Goal: Ask a question

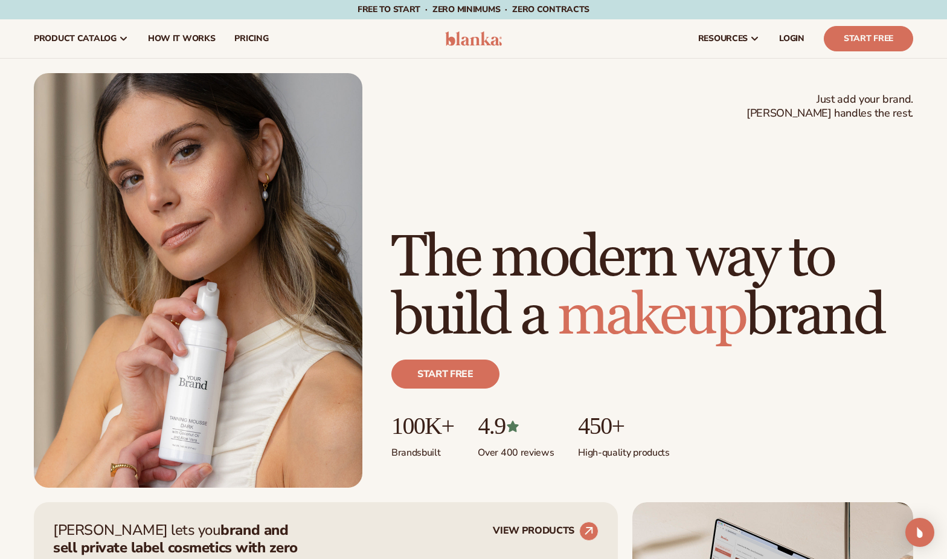
drag, startPoint x: 916, startPoint y: 527, endPoint x: 912, endPoint y: 513, distance: 14.4
click at [916, 527] on img "Open Intercom Messenger" at bounding box center [920, 532] width 14 height 14
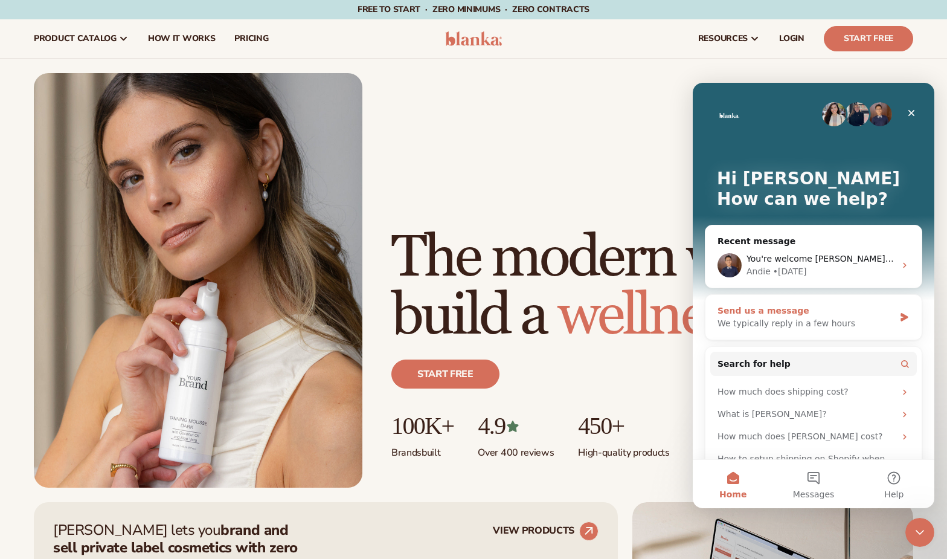
click at [818, 319] on div "We typically reply in a few hours" at bounding box center [805, 323] width 177 height 13
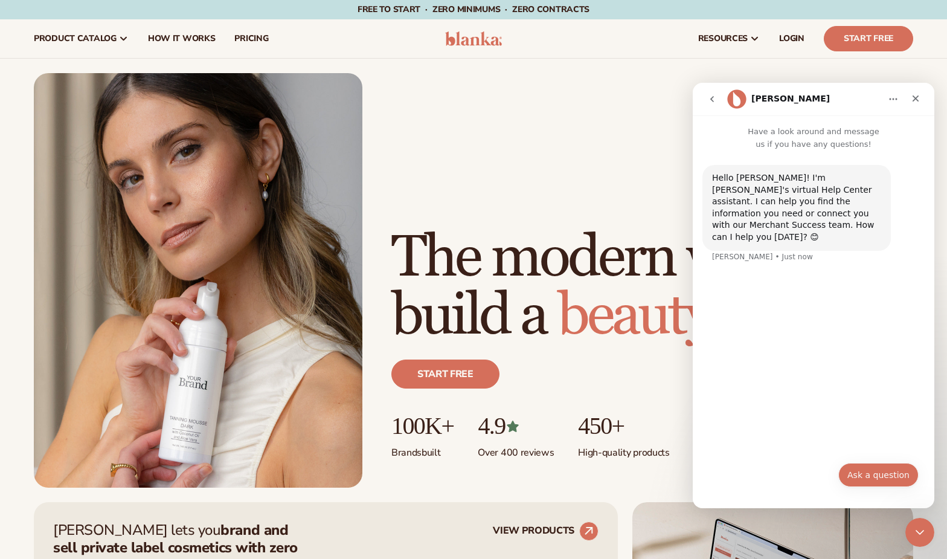
click at [861, 471] on button "Ask a question" at bounding box center [878, 475] width 80 height 24
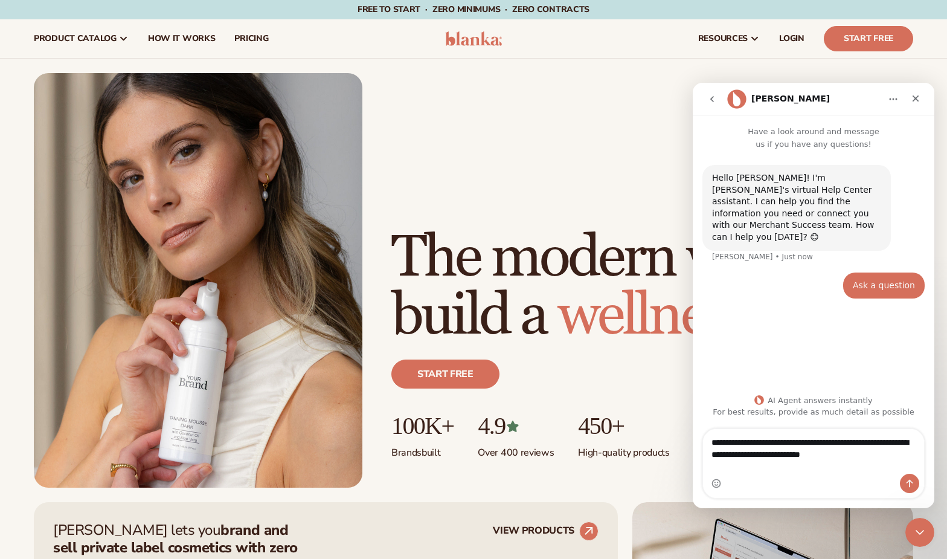
type textarea "**********"
click at [911, 482] on icon "Send a message…" at bounding box center [909, 484] width 7 height 8
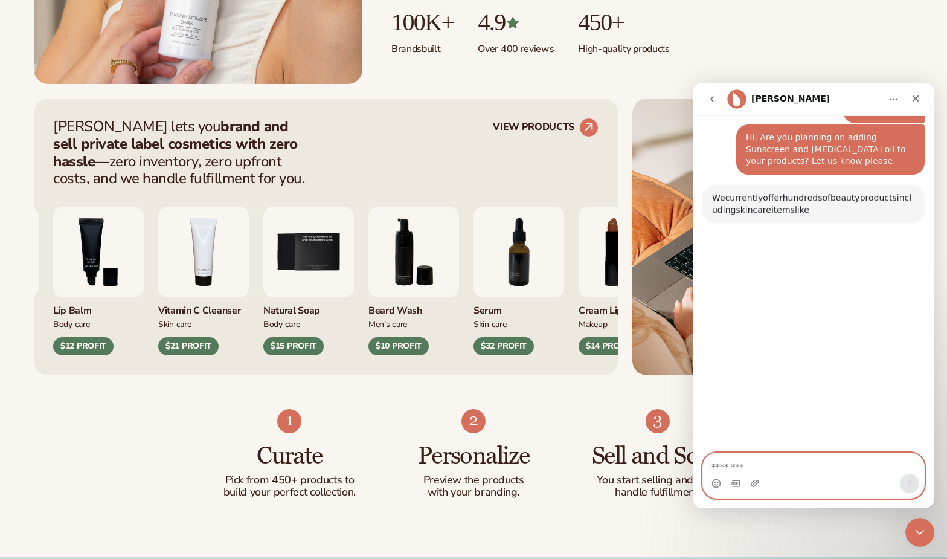
scroll to position [420, 0]
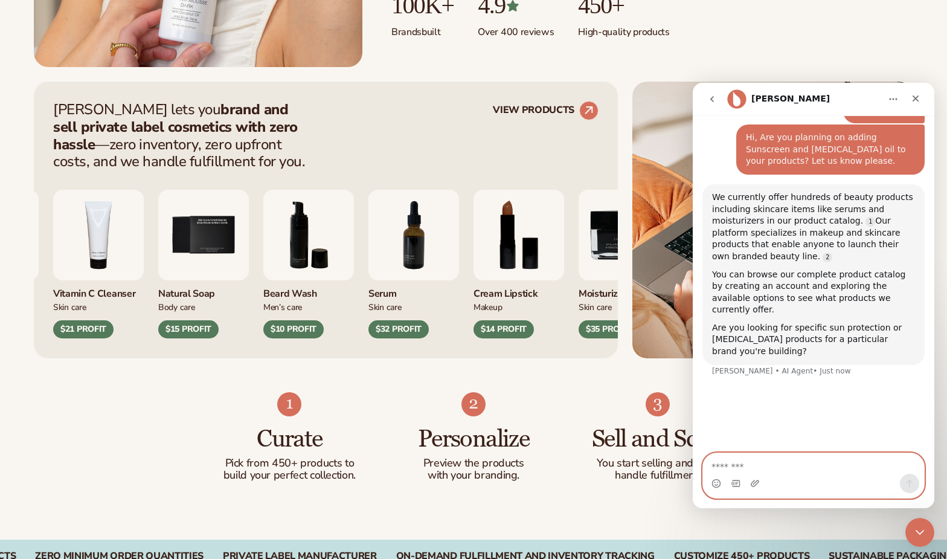
click at [761, 460] on textarea "Message…" at bounding box center [813, 463] width 221 height 21
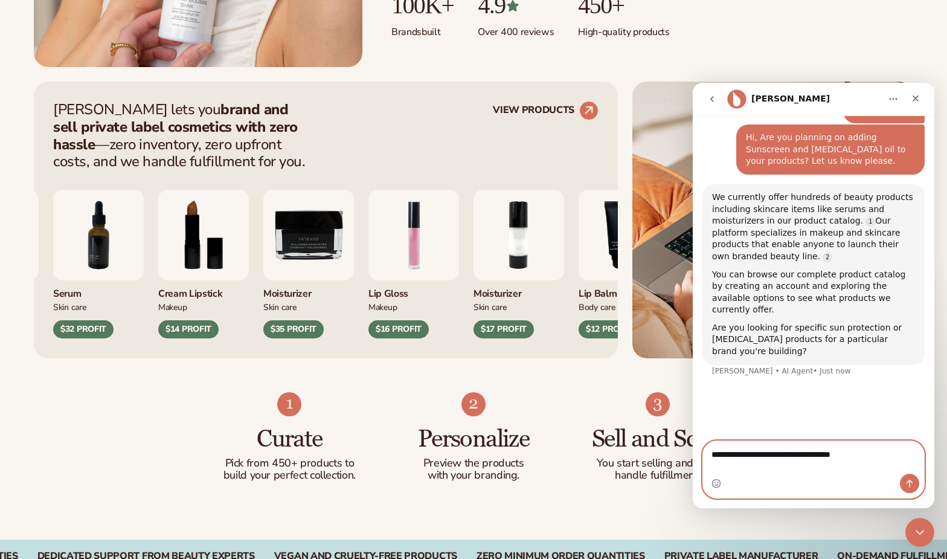
type textarea "**********"
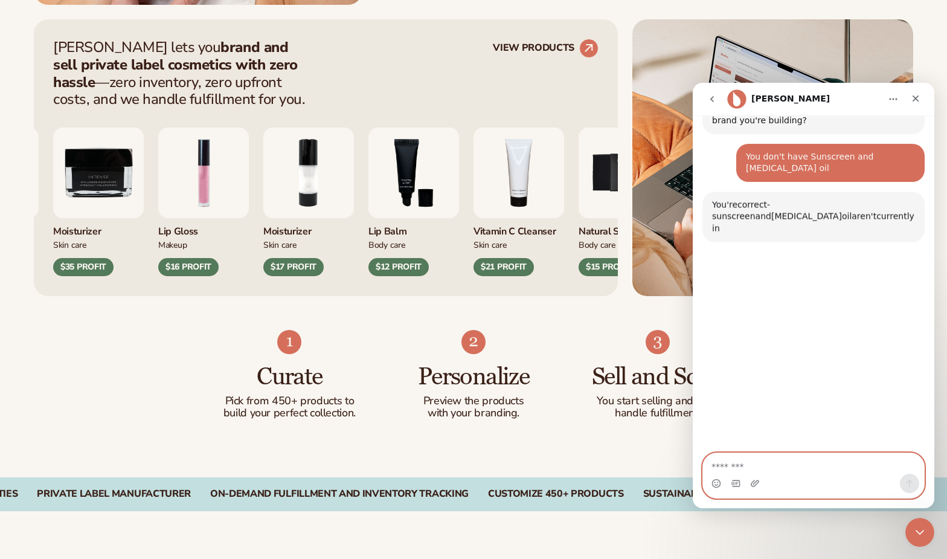
scroll to position [394, 0]
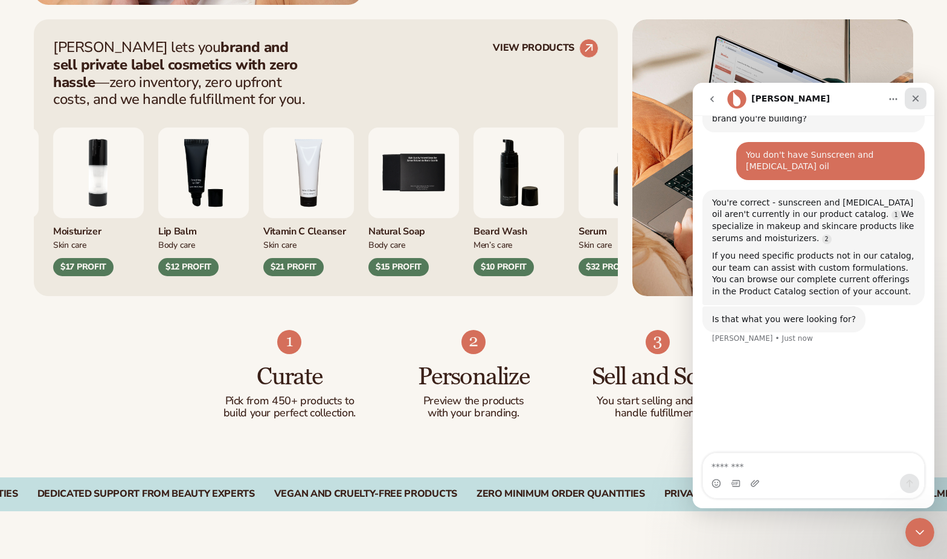
click at [916, 95] on icon "Close" at bounding box center [916, 99] width 10 height 10
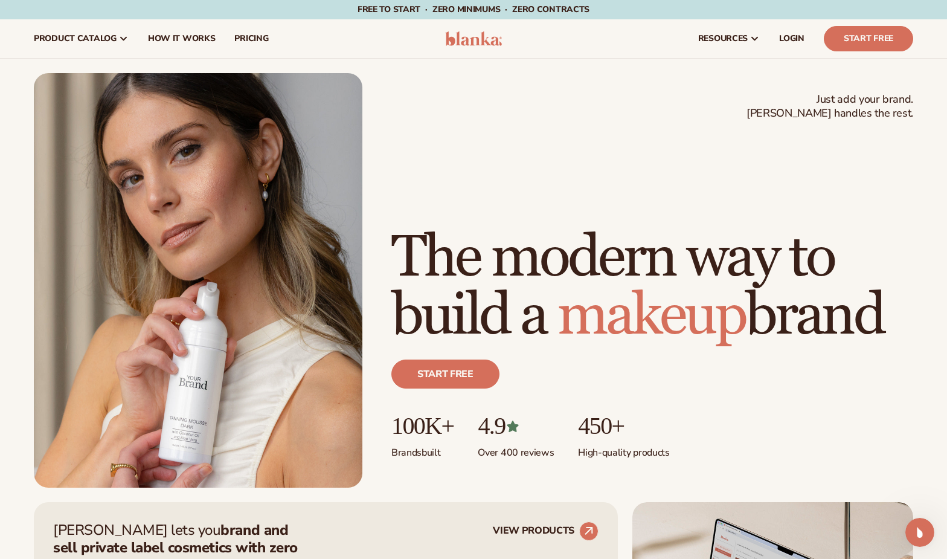
scroll to position [0, 0]
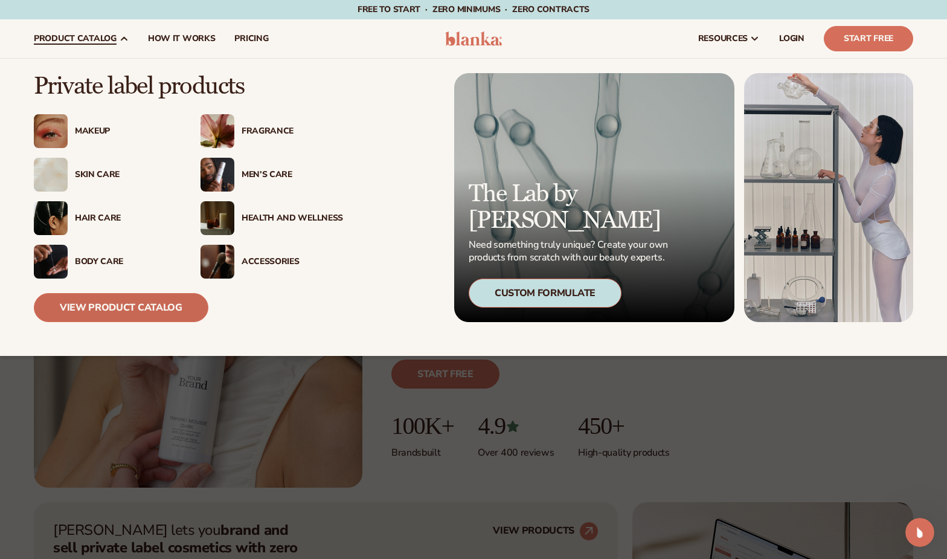
click at [134, 307] on link "View Product Catalog" at bounding box center [121, 307] width 175 height 29
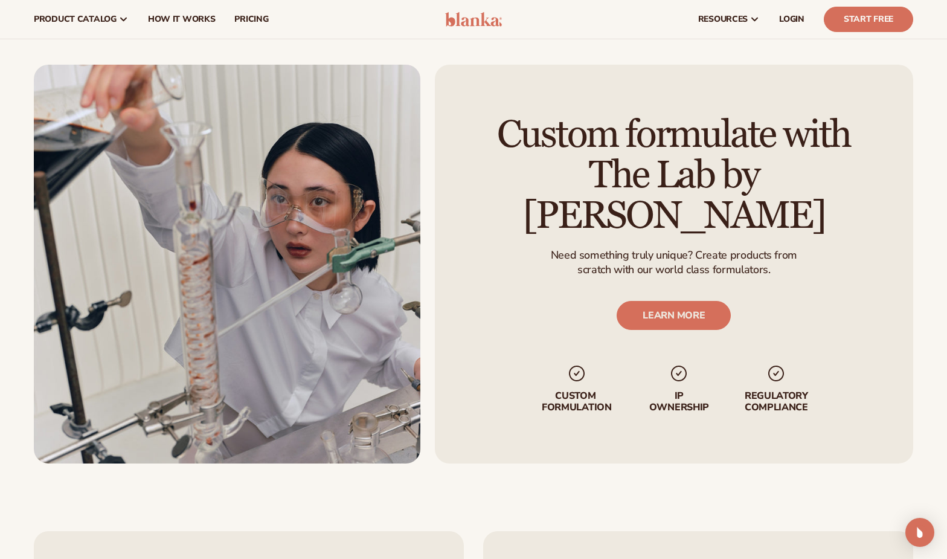
scroll to position [1431, 0]
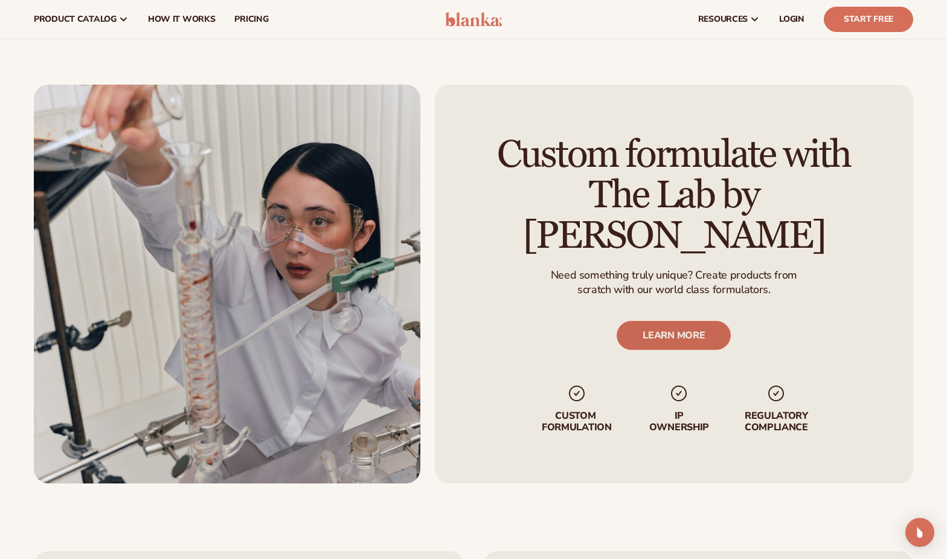
click at [681, 321] on link "LEARN MORE" at bounding box center [674, 335] width 114 height 29
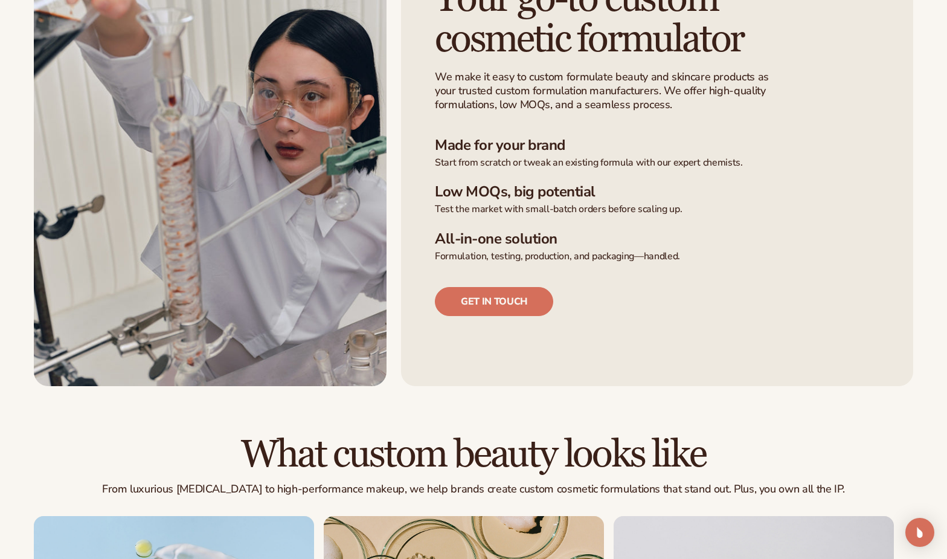
scroll to position [358, 0]
